Goal: Use online tool/utility: Utilize a website feature to perform a specific function

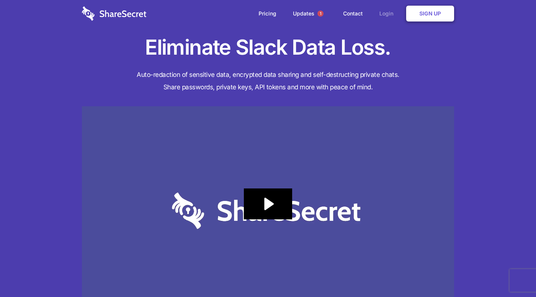
click at [384, 15] on link "Login" at bounding box center [388, 13] width 33 height 23
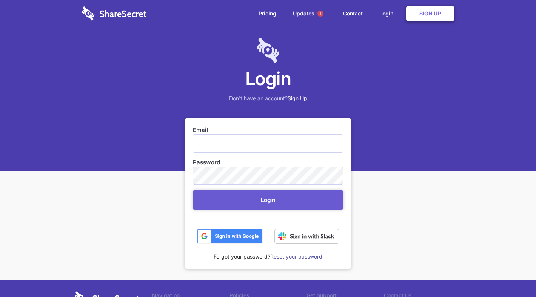
click at [242, 144] on input "Email" at bounding box center [268, 143] width 150 height 18
type input "security@hammercreative.com"
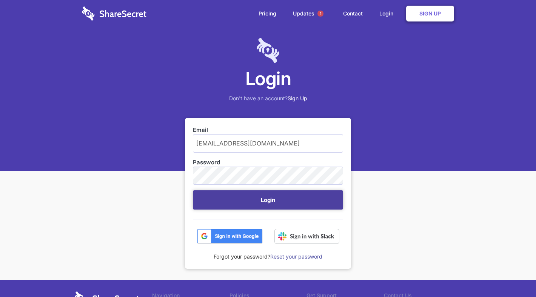
click at [253, 199] on button "Login" at bounding box center [268, 200] width 150 height 19
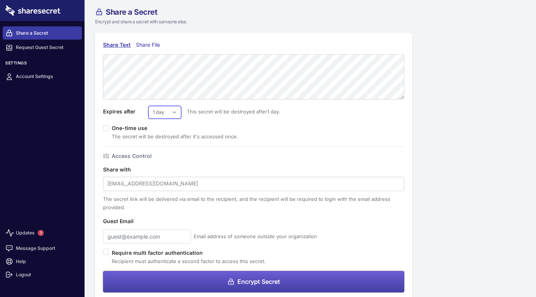
click at [171, 116] on select "1 day 2 days 3 days 4 days 5 days 6 days 7 days" at bounding box center [164, 112] width 33 height 13
select select "3"
click at [148, 106] on select "1 day 2 days 3 days 4 days 5 days 6 days 7 days" at bounding box center [164, 112] width 33 height 13
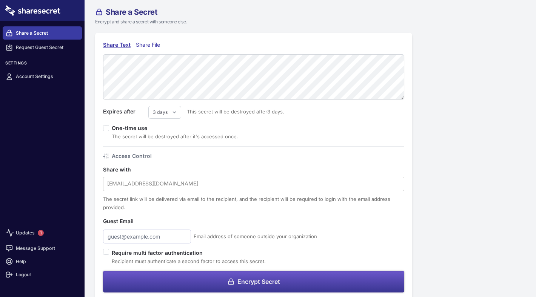
click at [261, 282] on span "Encrypt Secret" at bounding box center [258, 282] width 43 height 6
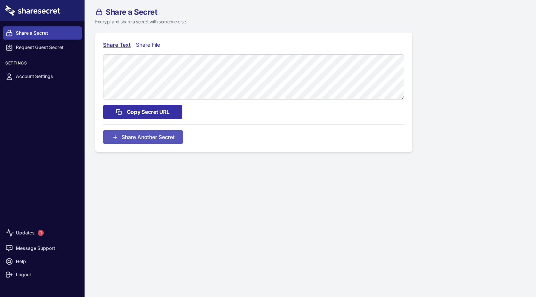
click at [156, 114] on span "Copy Secret URL" at bounding box center [148, 112] width 43 height 8
